Goal: Task Accomplishment & Management: Manage account settings

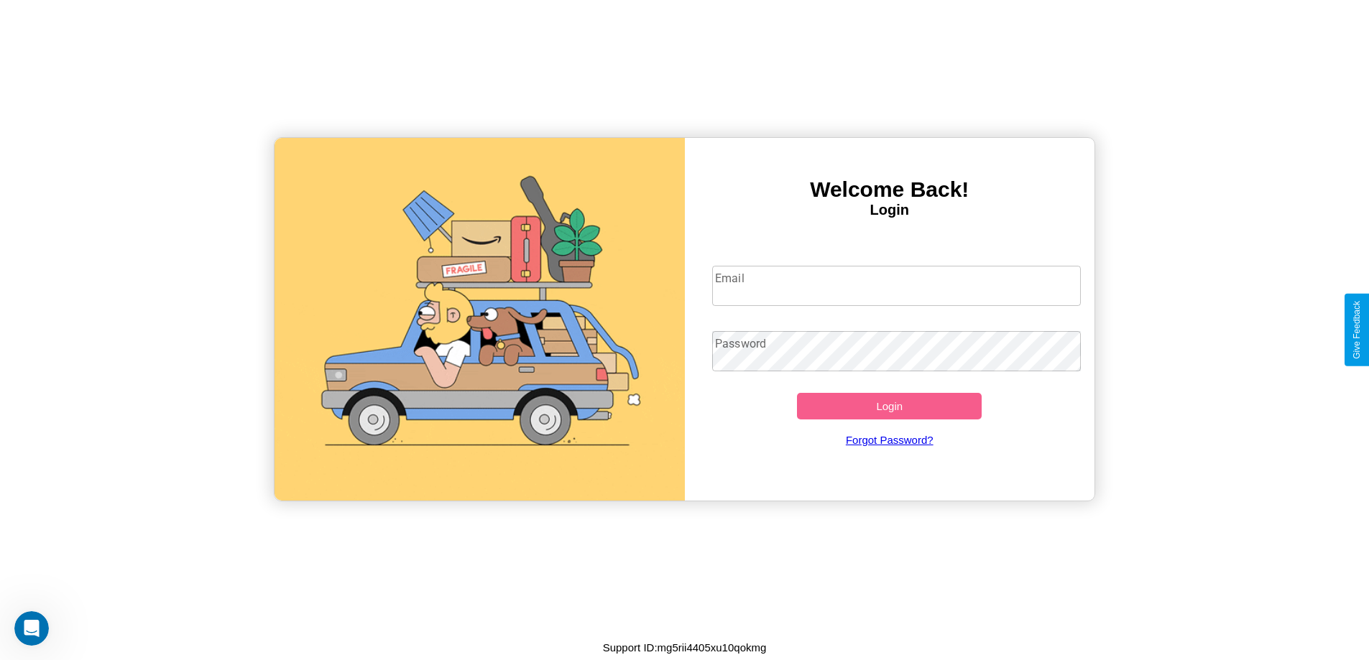
click at [896, 286] on input "Email" at bounding box center [896, 286] width 369 height 40
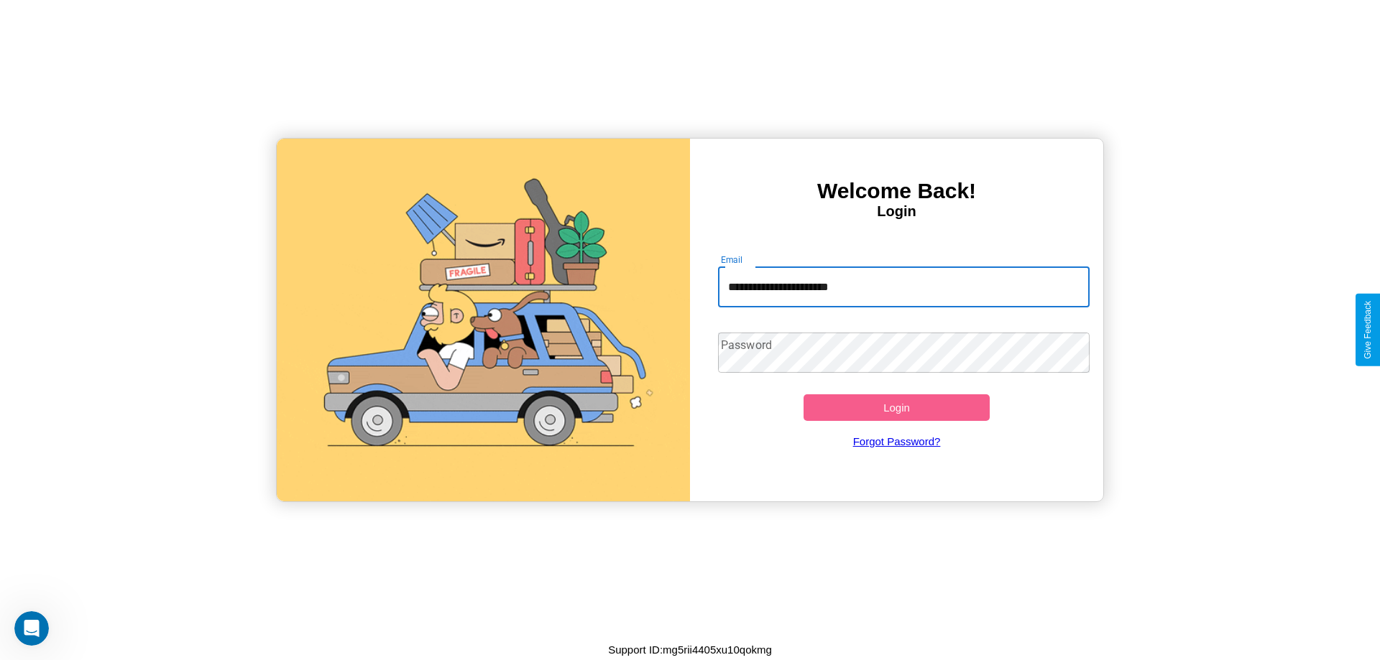
type input "**********"
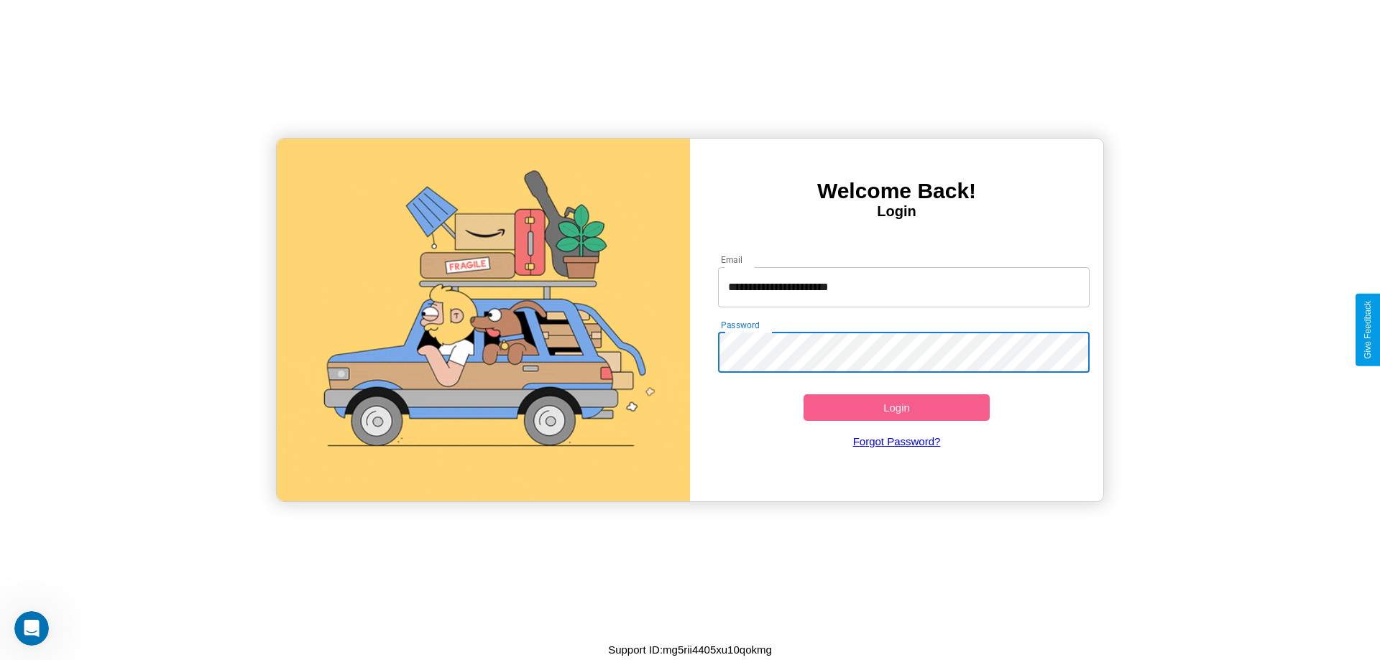
click at [896, 408] on button "Login" at bounding box center [897, 408] width 186 height 27
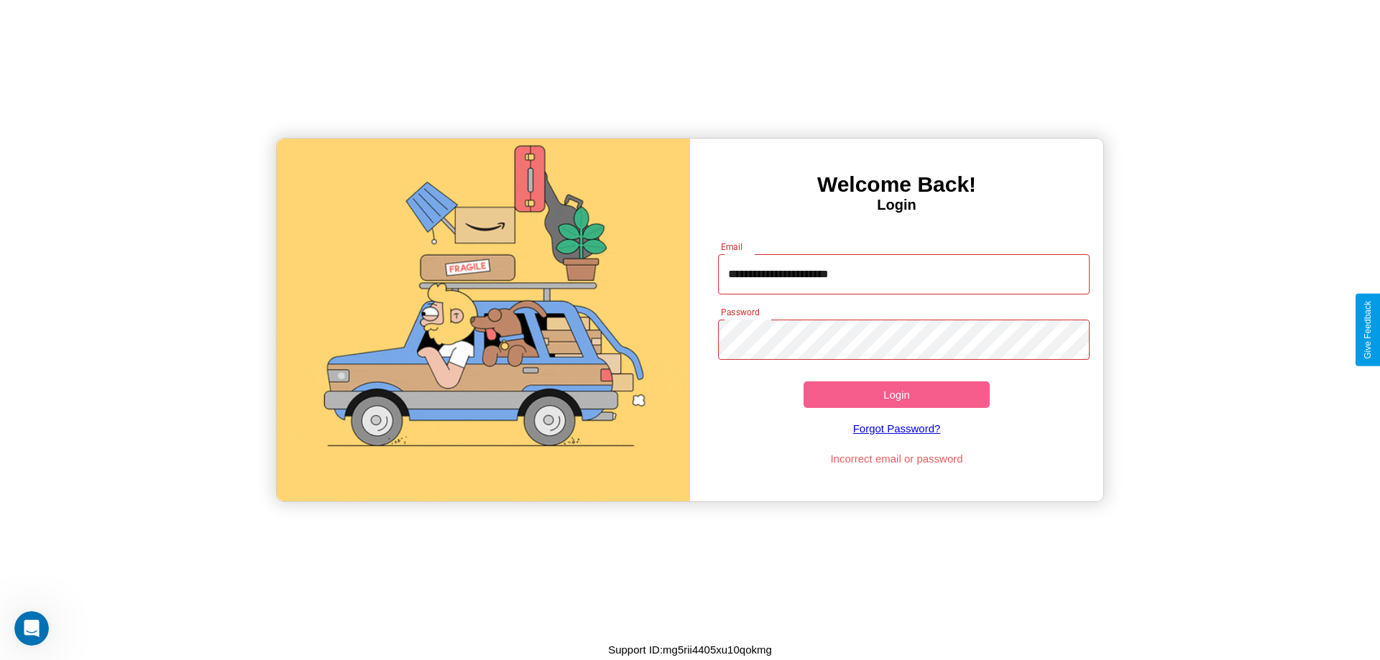
click at [896, 395] on button "Login" at bounding box center [897, 395] width 186 height 27
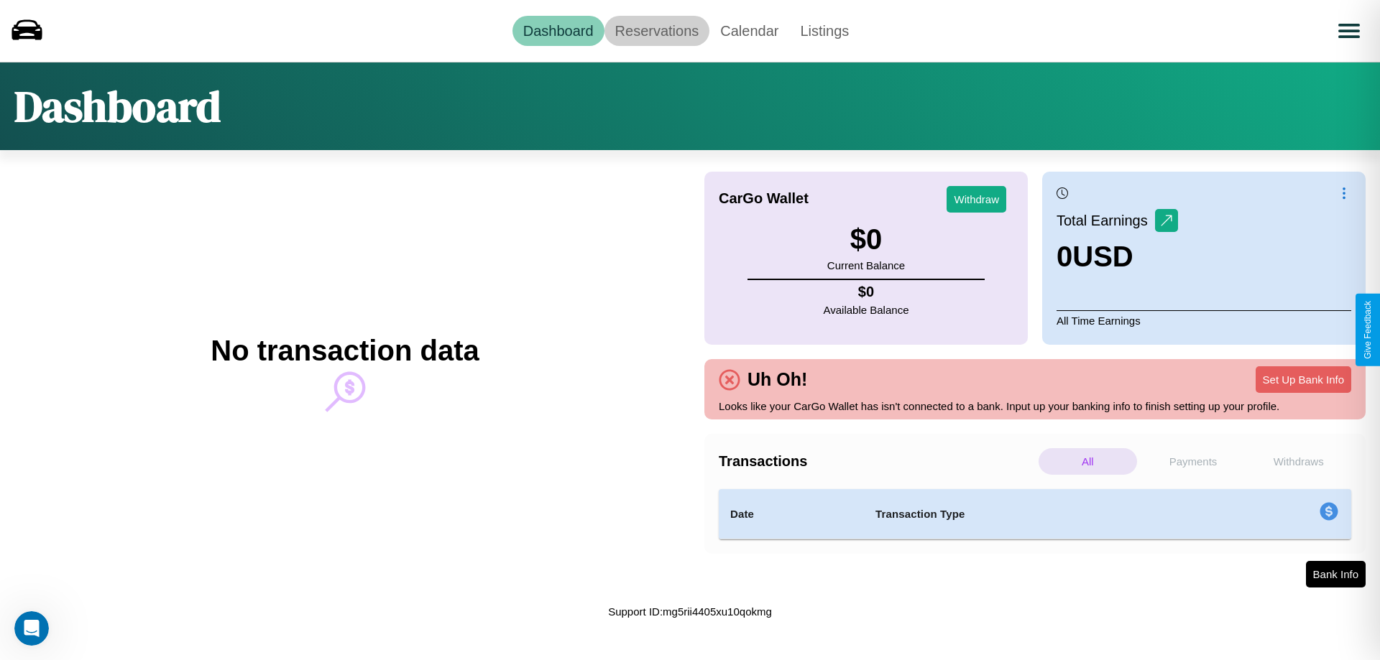
click at [656, 30] on link "Reservations" at bounding box center [657, 31] width 106 height 30
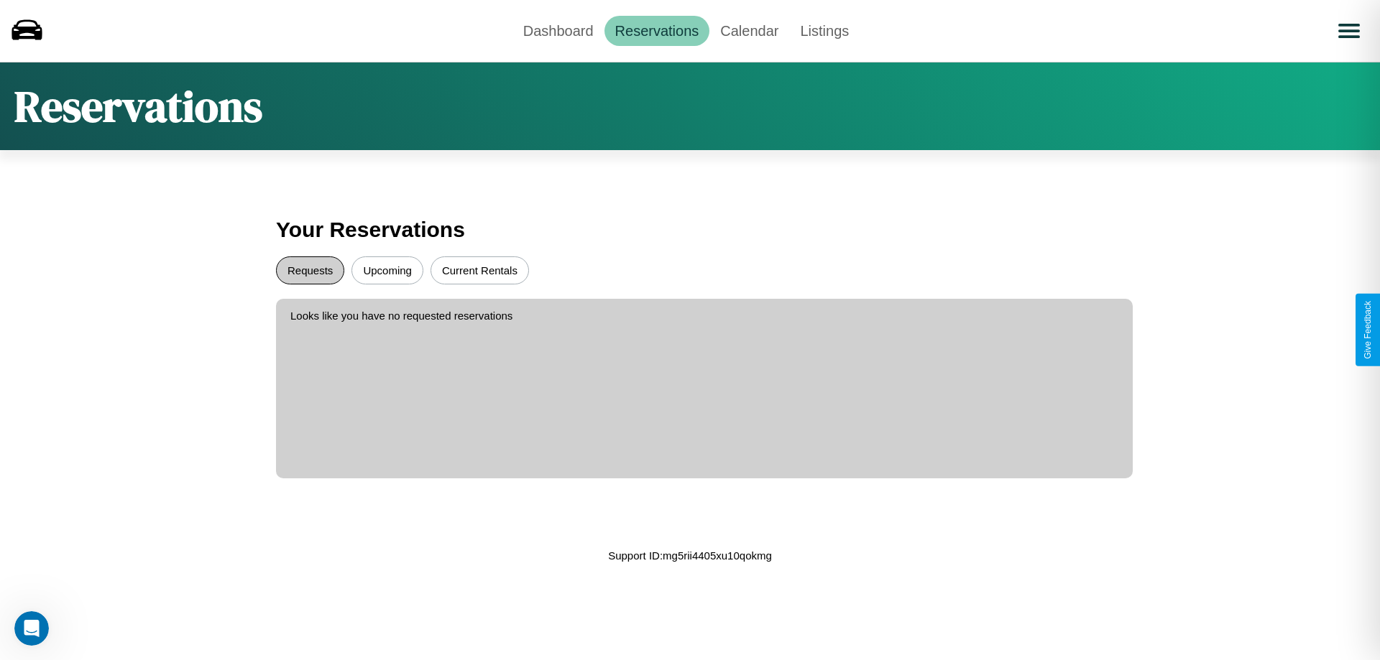
click at [310, 270] on button "Requests" at bounding box center [310, 271] width 68 height 28
click at [479, 270] on button "Current Rentals" at bounding box center [480, 271] width 98 height 28
